Goal: Transaction & Acquisition: Book appointment/travel/reservation

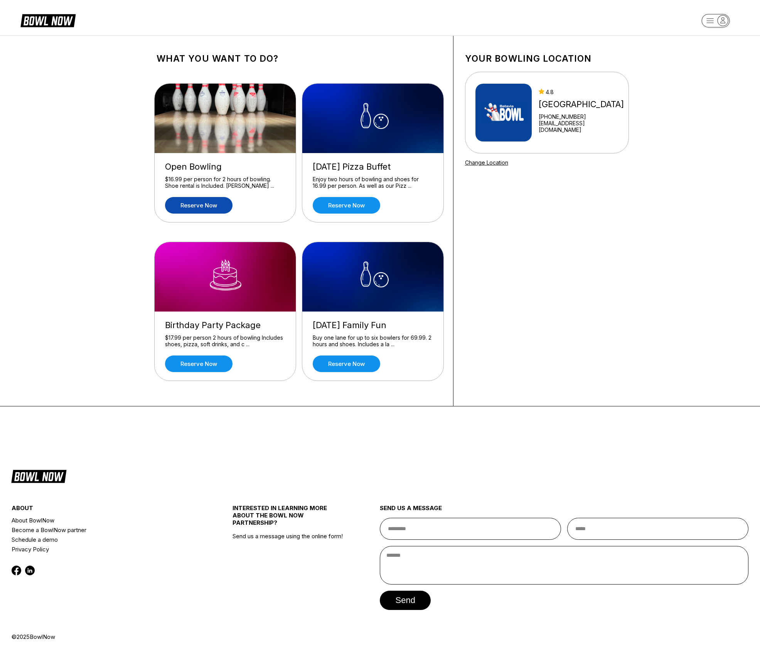
click at [206, 209] on link "Reserve now" at bounding box center [198, 205] width 67 height 17
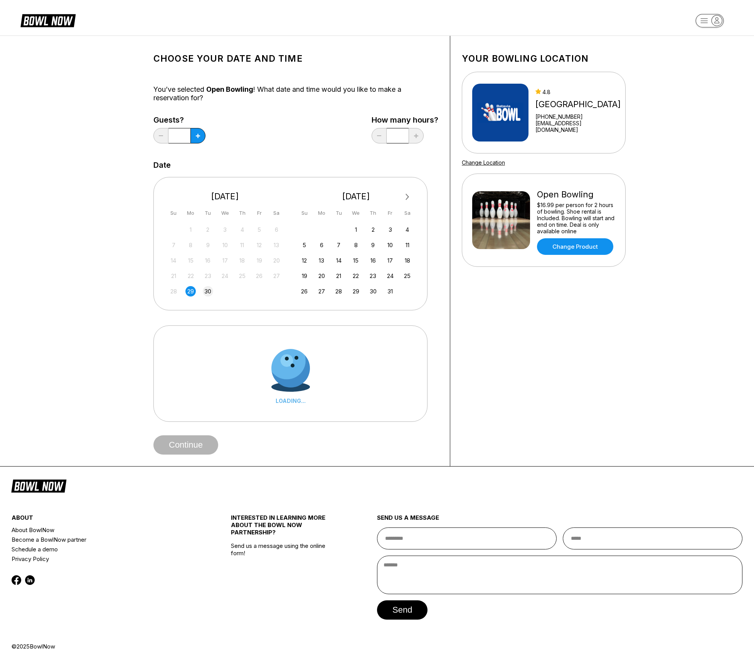
click at [208, 288] on div "30" at bounding box center [208, 291] width 10 height 10
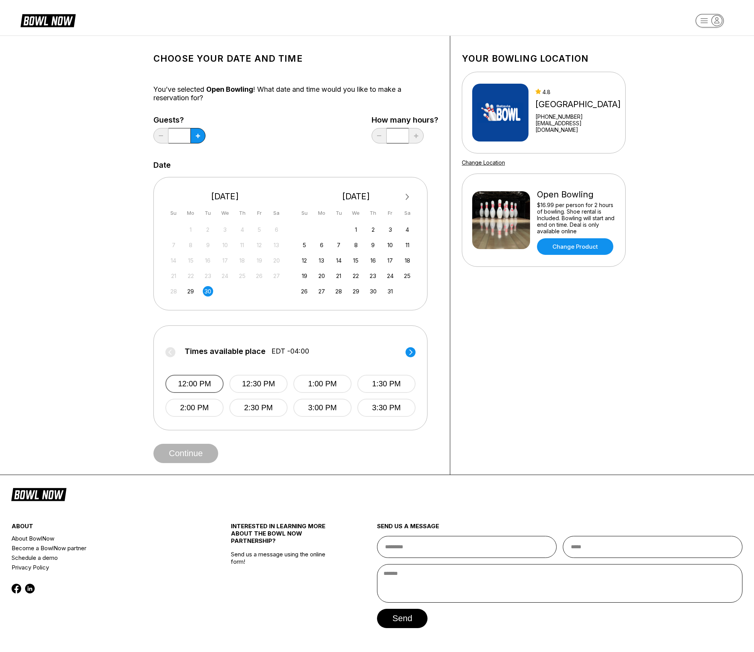
click at [190, 387] on button "12:00 PM" at bounding box center [194, 384] width 58 height 18
click at [203, 453] on button "Continue" at bounding box center [185, 453] width 65 height 19
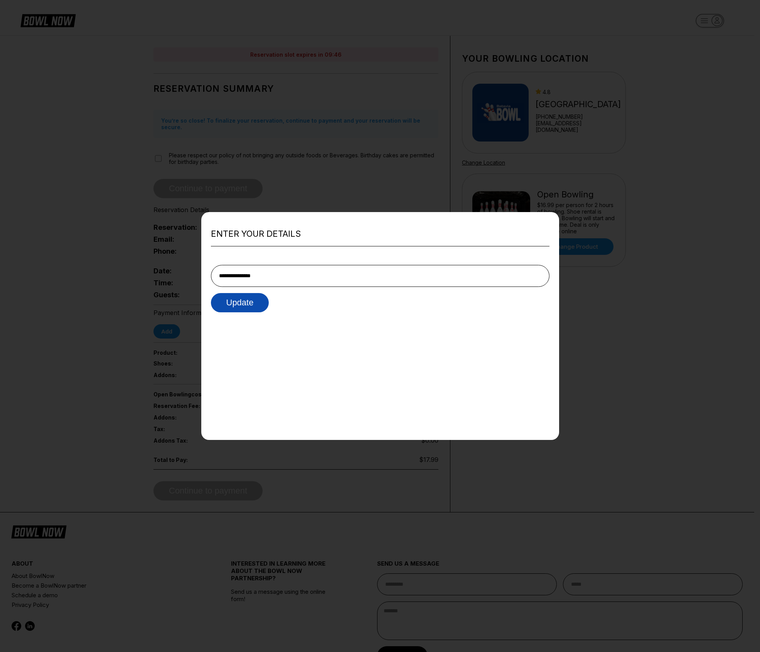
type input "**********"
click at [233, 303] on button "Update" at bounding box center [240, 302] width 58 height 19
